Goal: Task Accomplishment & Management: Complete application form

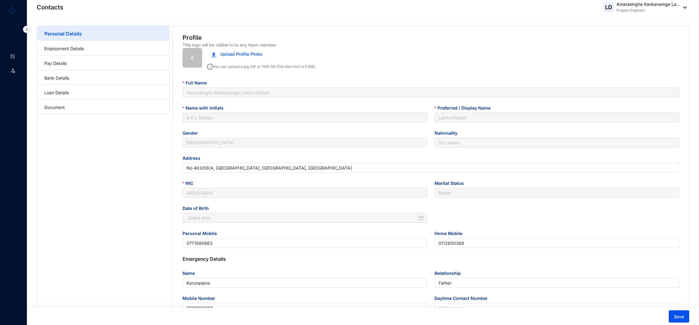
type input "[DATE]"
click at [15, 55] on img at bounding box center [13, 57] width 6 height 6
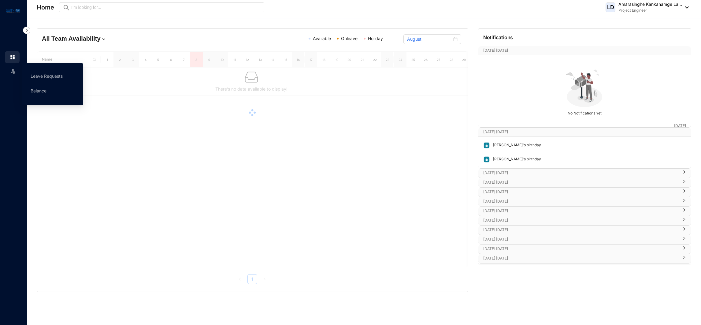
click at [14, 72] on img at bounding box center [13, 71] width 6 height 6
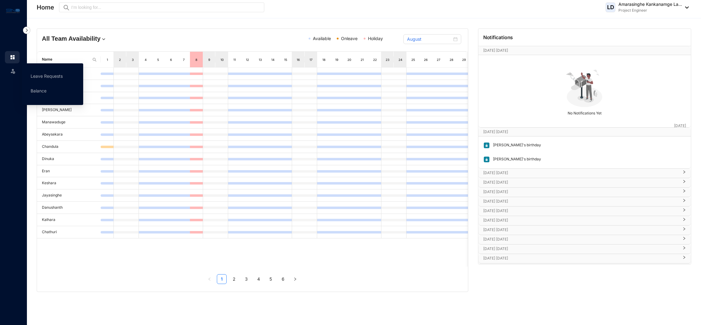
click at [8, 74] on div "Leave" at bounding box center [12, 69] width 15 height 13
click at [19, 72] on span "Leave" at bounding box center [26, 70] width 14 height 12
click at [31, 76] on link "Leave Requests" at bounding box center [47, 75] width 32 height 5
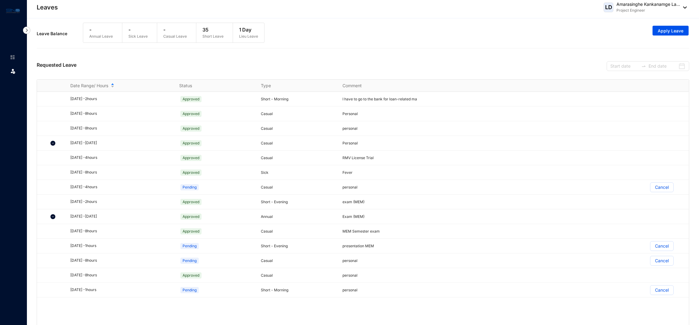
click at [684, 36] on div "Leave Balance - Annual Leave - Sick Leave - Casual Leave 35 Short Leave 1 Day L…" at bounding box center [363, 34] width 652 height 28
click at [683, 35] on div "Leave Balance - Annual Leave - Sick Leave - Casual Leave 35 Short Leave 1 Day L…" at bounding box center [363, 34] width 652 height 28
drag, startPoint x: 683, startPoint y: 35, endPoint x: 682, endPoint y: 32, distance: 3.2
click at [682, 32] on div "Leave Balance - Annual Leave - Sick Leave - Casual Leave 35 Short Leave 1 Day L…" at bounding box center [363, 34] width 652 height 28
click at [682, 32] on span "Apply Leave" at bounding box center [671, 31] width 26 height 6
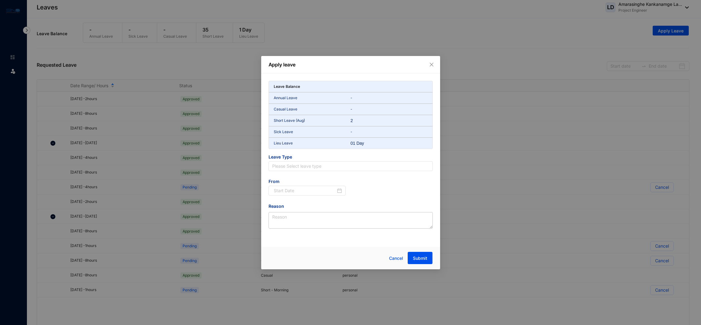
click at [337, 159] on span "Leave Type" at bounding box center [350, 157] width 164 height 7
click at [337, 163] on input "search" at bounding box center [350, 165] width 157 height 9
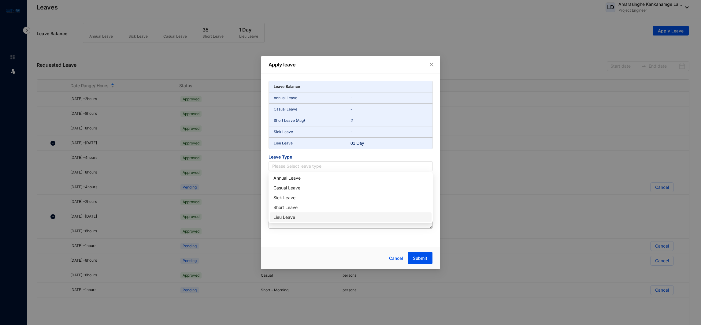
click at [304, 217] on div "Lieu Leave" at bounding box center [350, 217] width 154 height 7
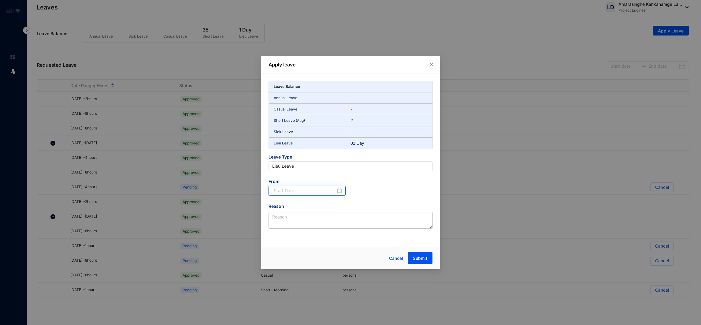
click at [312, 190] on input at bounding box center [305, 190] width 62 height 7
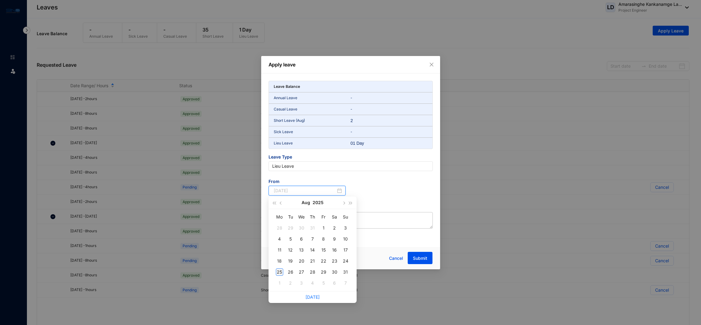
type input "[DATE]"
click at [276, 271] on div "25" at bounding box center [279, 271] width 7 height 7
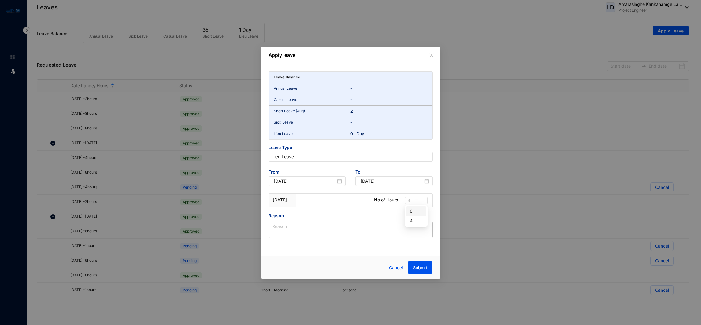
drag, startPoint x: 418, startPoint y: 201, endPoint x: 387, endPoint y: 202, distance: 31.2
click at [387, 202] on div "[DATE] No of Hours 8" at bounding box center [351, 201] width 164 height 14
click at [415, 217] on div "4" at bounding box center [416, 220] width 13 height 7
click at [420, 264] on button "Submit" at bounding box center [419, 267] width 25 height 12
drag, startPoint x: 374, startPoint y: 224, endPoint x: 372, endPoint y: 228, distance: 4.1
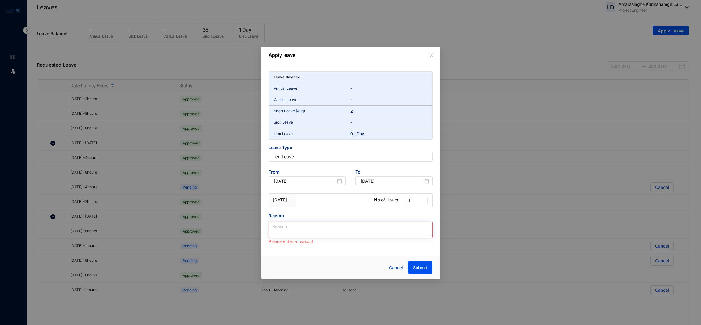
click at [372, 228] on textarea "Reason" at bounding box center [350, 229] width 164 height 17
type textarea "L"
type textarea "Apply for a Bank Loan"
click at [430, 269] on button "Submit" at bounding box center [419, 267] width 25 height 12
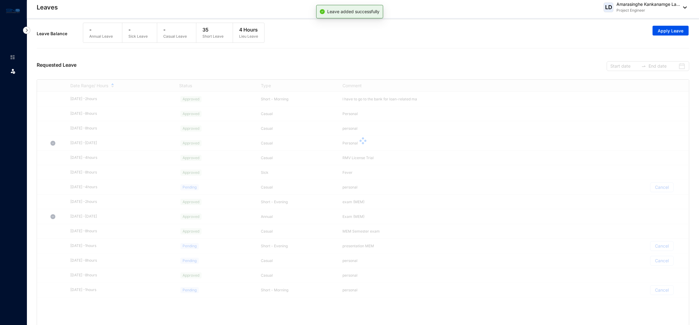
scroll to position [11, 0]
